Goal: Task Accomplishment & Management: Manage account settings

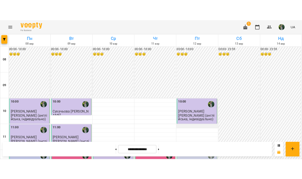
scroll to position [128, 0]
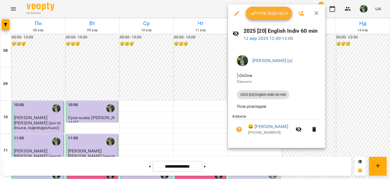
click at [266, 16] on button "Урок відбувся" at bounding box center [269, 13] width 47 height 13
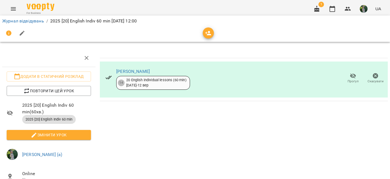
click at [31, 24] on li "Журнал відвідувань" at bounding box center [23, 21] width 42 height 7
click at [31, 22] on link "Журнал відвідувань" at bounding box center [23, 20] width 42 height 5
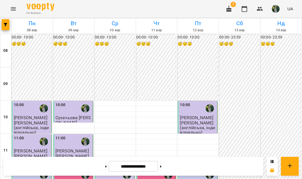
scroll to position [170, 0]
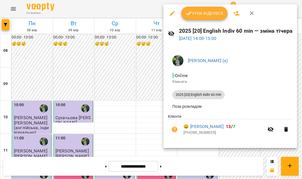
click at [218, 6] on div "Урок відбувся" at bounding box center [231, 13] width 134 height 18
click at [216, 9] on button "Урок відбувся" at bounding box center [204, 13] width 47 height 13
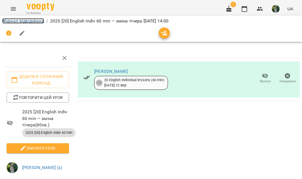
click at [21, 21] on link "Журнал відвідувань" at bounding box center [23, 20] width 42 height 5
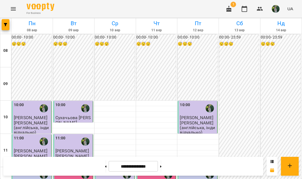
scroll to position [379, 0]
